Goal: Task Accomplishment & Management: Use online tool/utility

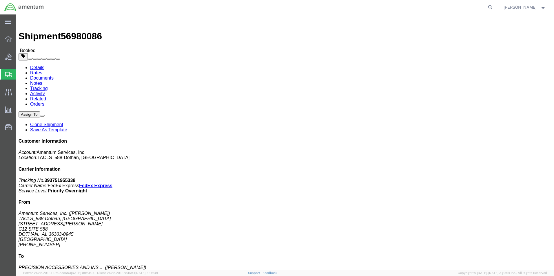
click at [0, 0] on span "Shipment Manager" at bounding box center [0, 0] width 0 height 0
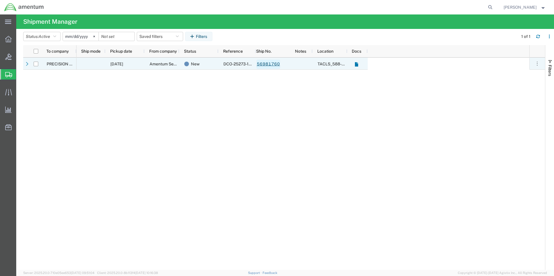
click at [270, 63] on link "56981760" at bounding box center [268, 64] width 24 height 9
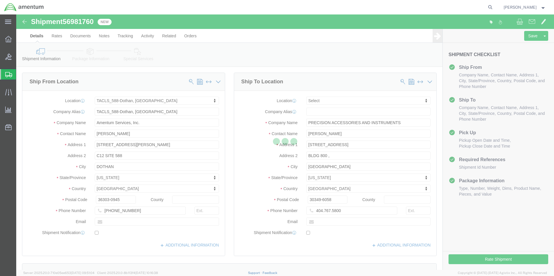
select select "42706"
select select
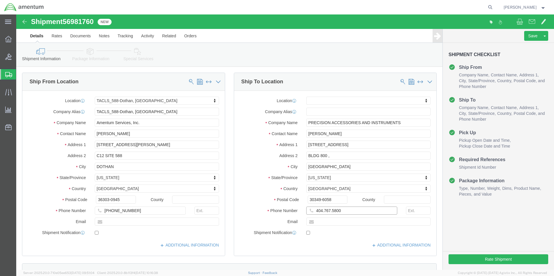
click input "404.767.5800"
type input "404-767-5800"
click button "Rate Shipment"
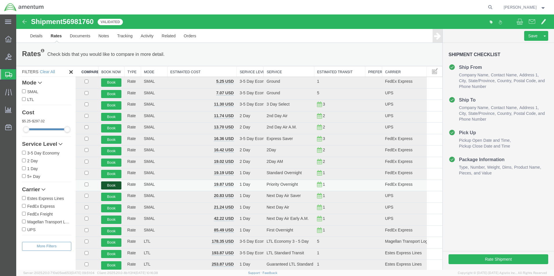
click at [116, 186] on button "Book" at bounding box center [111, 186] width 20 height 8
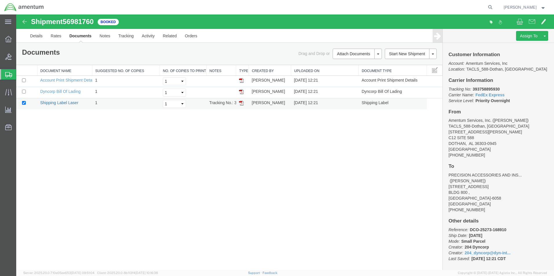
click at [61, 103] on link "Shipping Label Laser" at bounding box center [59, 102] width 38 height 5
